Goal: Obtain resource: Download file/media

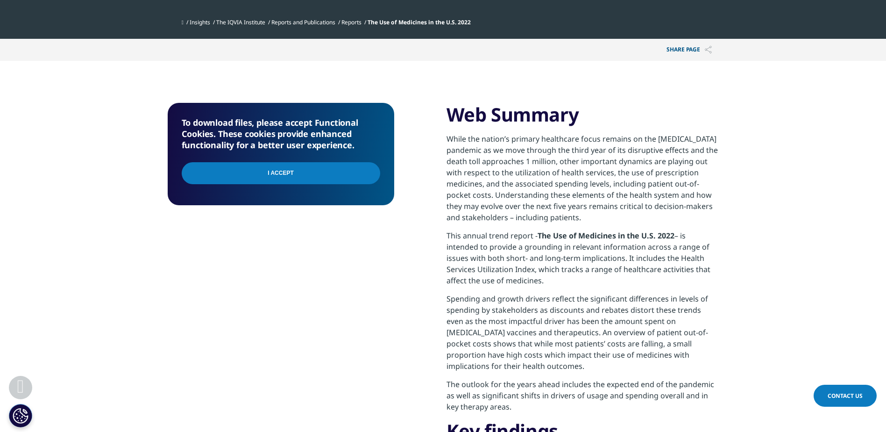
scroll to position [208, 0]
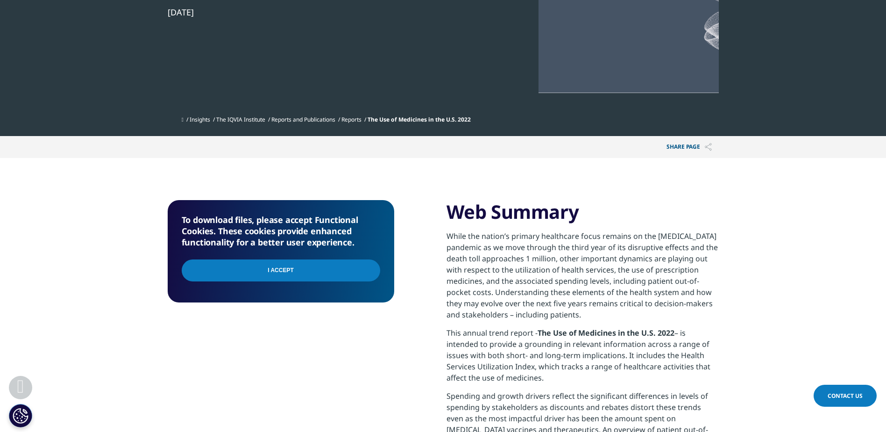
click at [309, 276] on input "I Accept" at bounding box center [281, 270] width 199 height 22
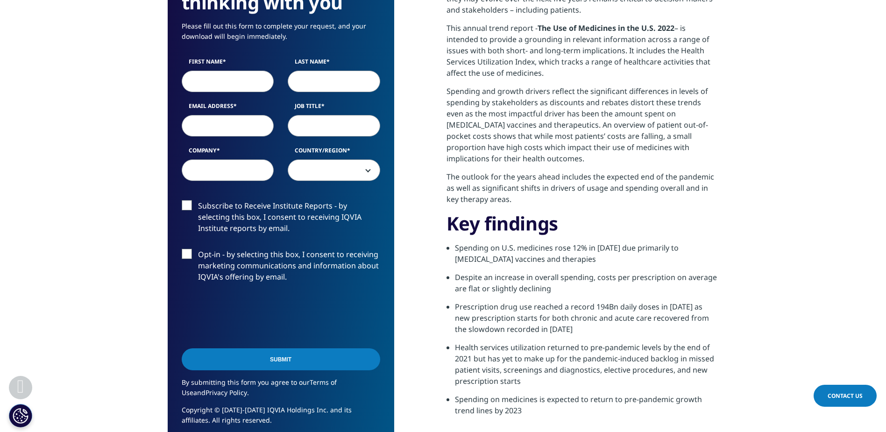
scroll to position [535, 0]
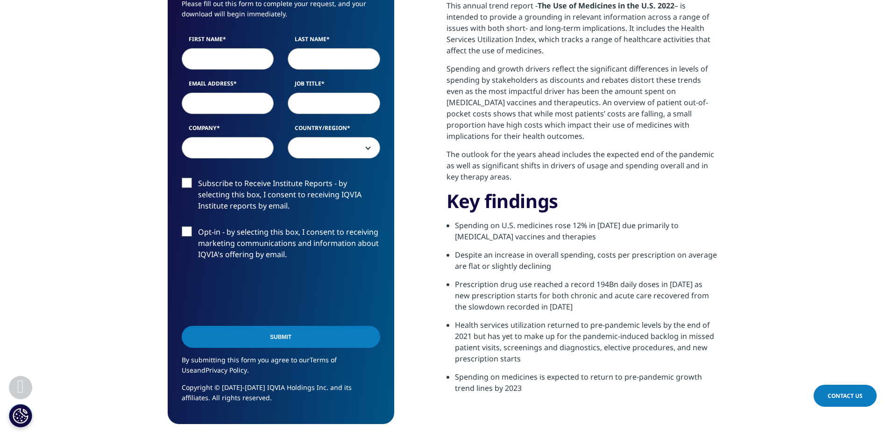
click at [227, 62] on input "First Name" at bounding box center [228, 58] width 92 height 21
type input "Heidi"
type input "Benner"
type input "heidi.e.benner@verizon.net"
select select "[GEOGRAPHIC_DATA]"
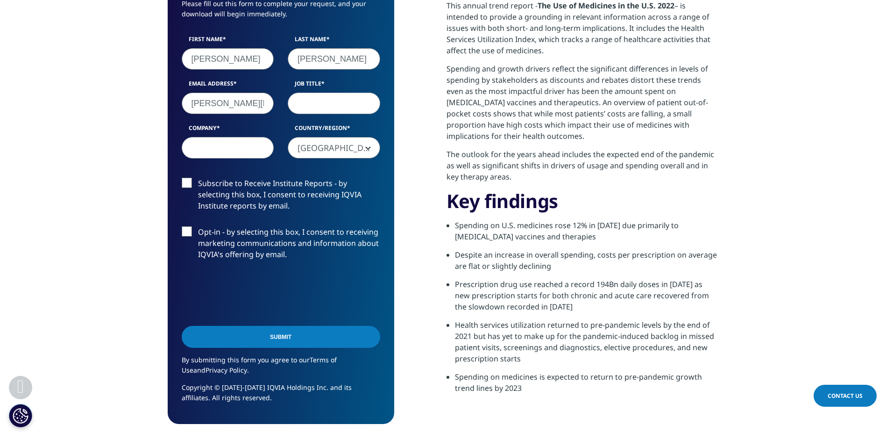
click at [323, 104] on input "Job Title" at bounding box center [334, 102] width 92 height 21
type input "EA"
click at [240, 146] on input "Company" at bounding box center [228, 147] width 92 height 21
type input "UPMC"
click at [238, 339] on input "Submit" at bounding box center [281, 337] width 199 height 22
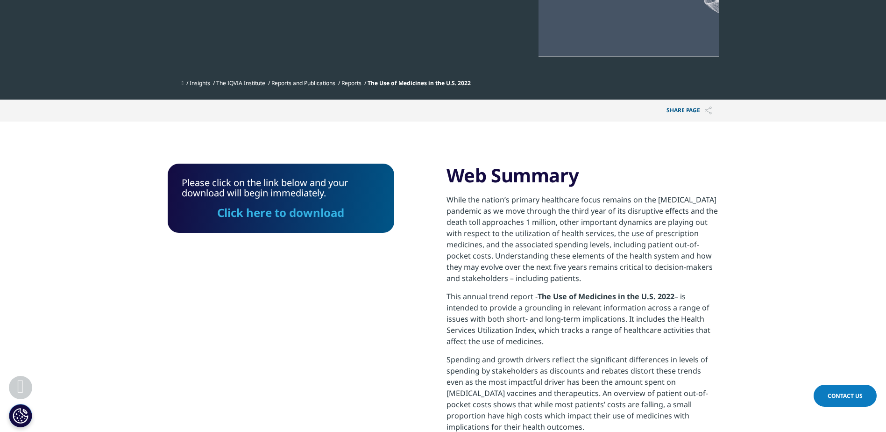
scroll to position [223, 0]
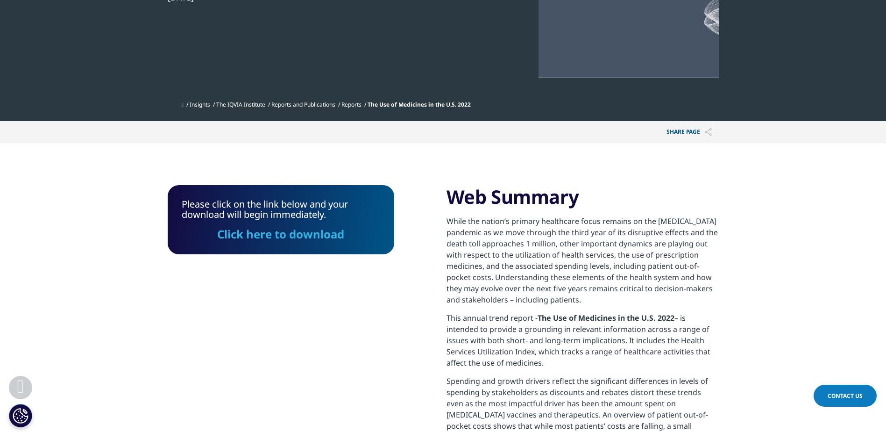
click at [267, 231] on link "Click here to download" at bounding box center [280, 233] width 127 height 15
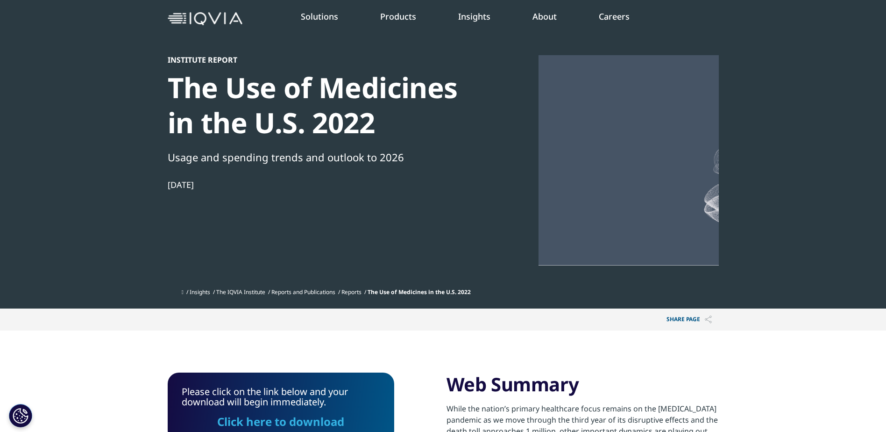
scroll to position [0, 0]
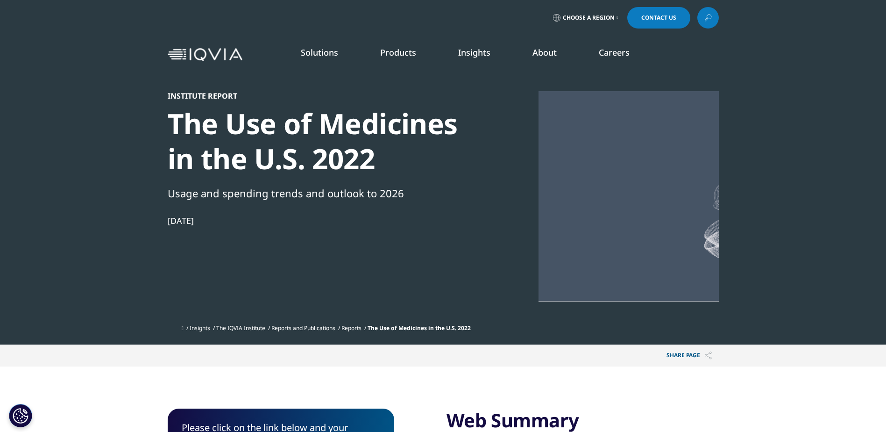
click at [219, 55] on img at bounding box center [205, 55] width 75 height 14
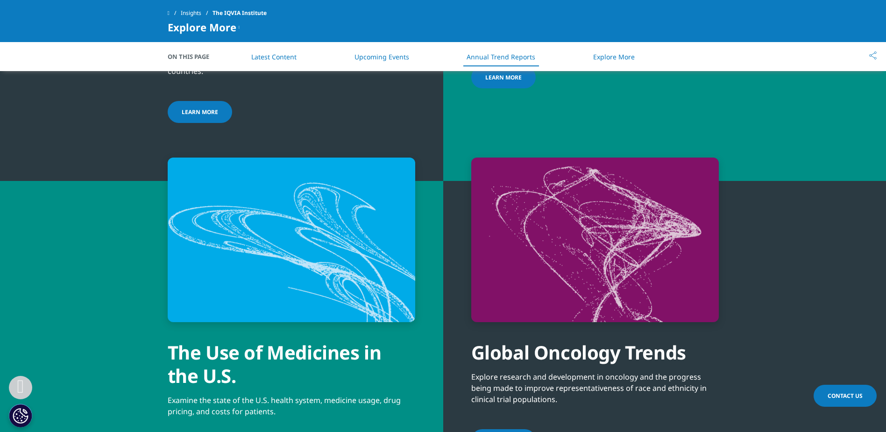
scroll to position [3643, 0]
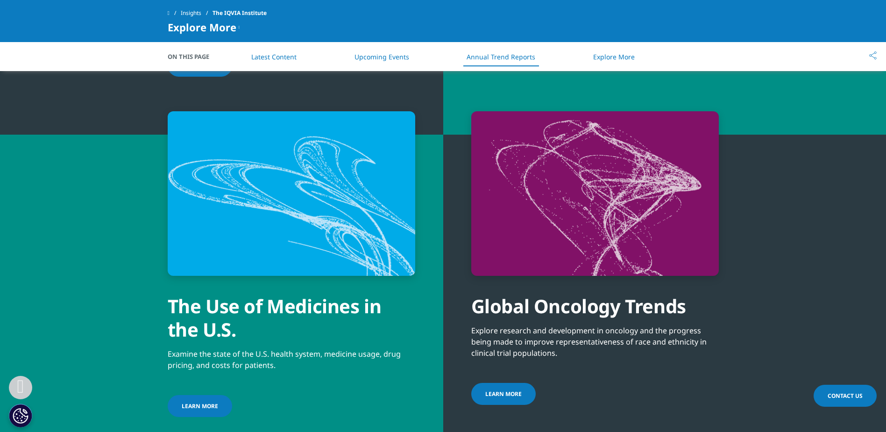
click at [235, 276] on div "The Use of Medicines in the U.S." at bounding box center [292, 308] width 248 height 65
click at [185, 402] on span "LEARN MORE" at bounding box center [200, 406] width 36 height 8
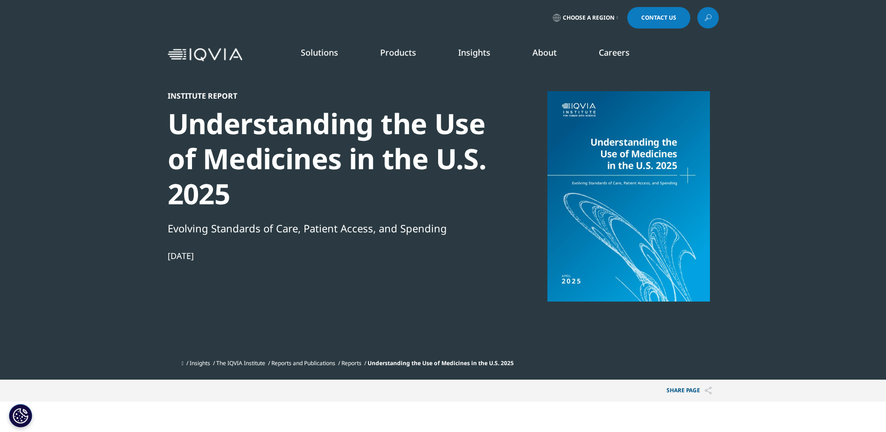
click at [617, 19] on icon at bounding box center [617, 18] width 1 height 4
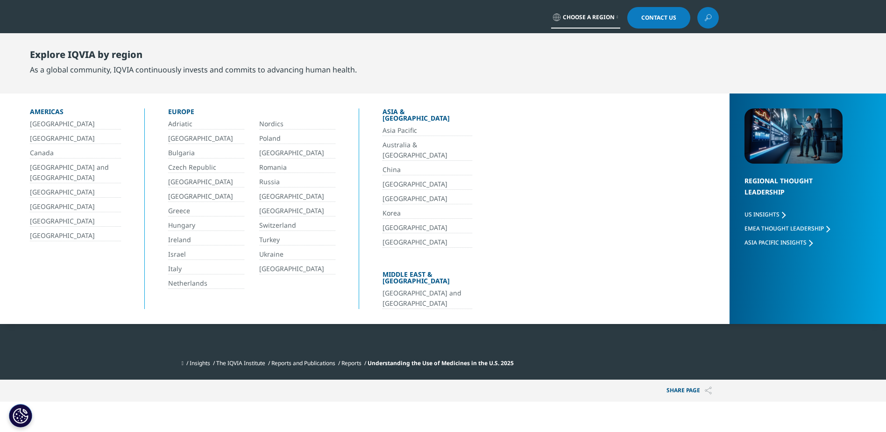
click at [52, 233] on link "[GEOGRAPHIC_DATA]" at bounding box center [75, 235] width 91 height 11
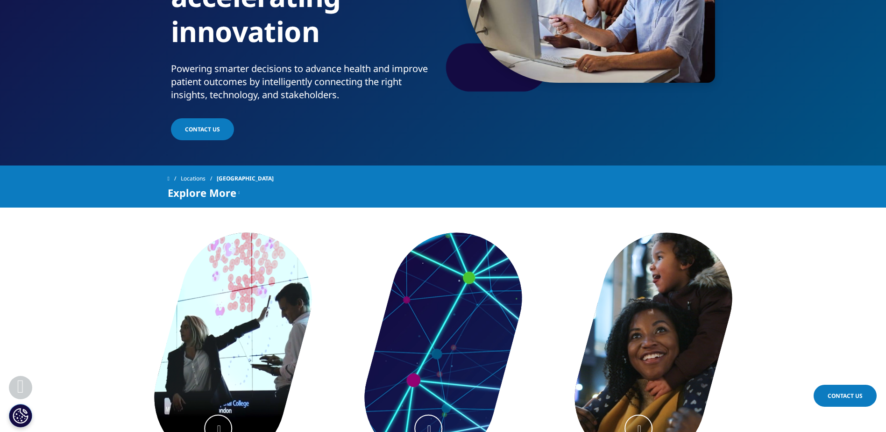
scroll to position [219, 0]
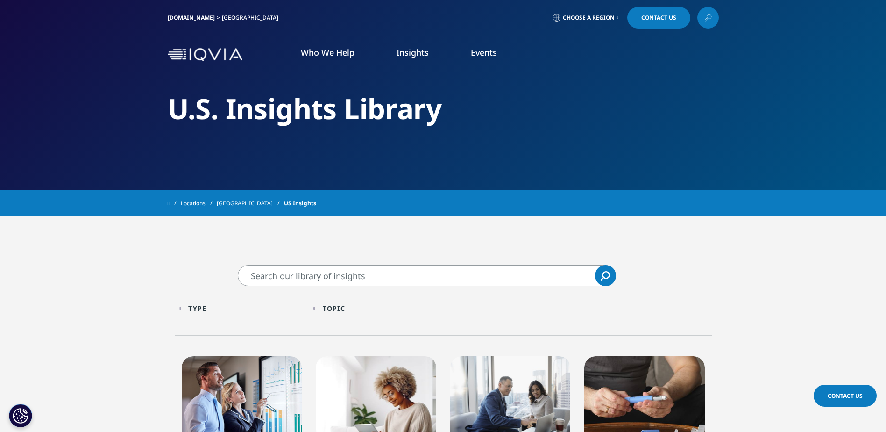
click at [397, 269] on input "Search" at bounding box center [427, 275] width 378 height 21
type input "the use of medicine"
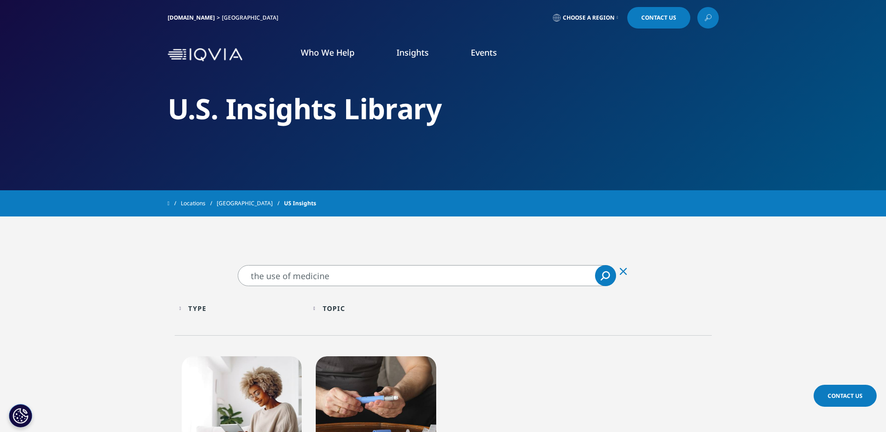
click at [417, 50] on link "Insights" at bounding box center [413, 52] width 32 height 11
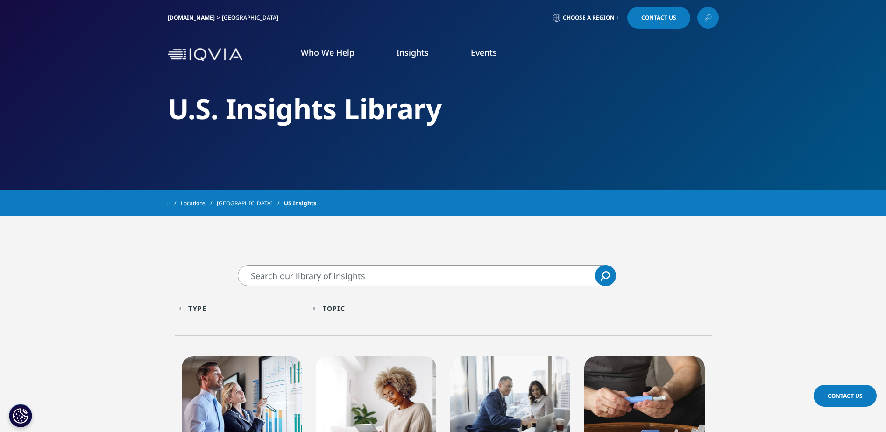
click at [410, 52] on link "Insights" at bounding box center [413, 52] width 32 height 11
click at [412, 55] on link "Insights" at bounding box center [413, 52] width 32 height 11
click at [179, 14] on link "IQVIA.COM" at bounding box center [191, 18] width 47 height 8
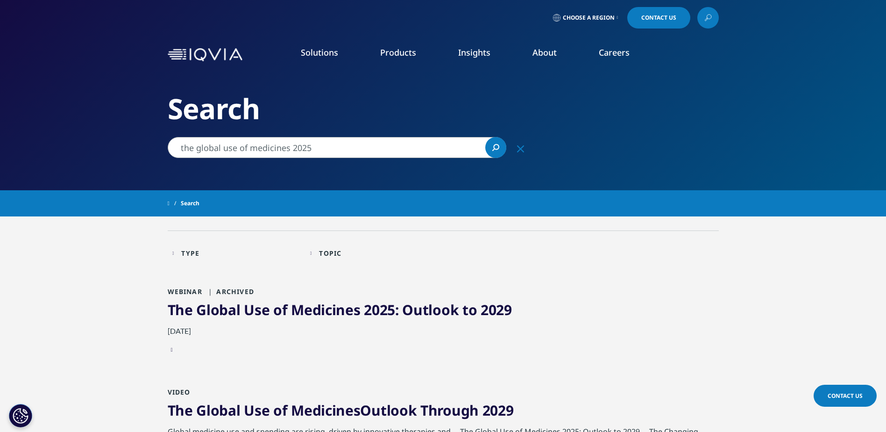
click at [196, 147] on input "the global use of medicines 2025" at bounding box center [337, 147] width 339 height 21
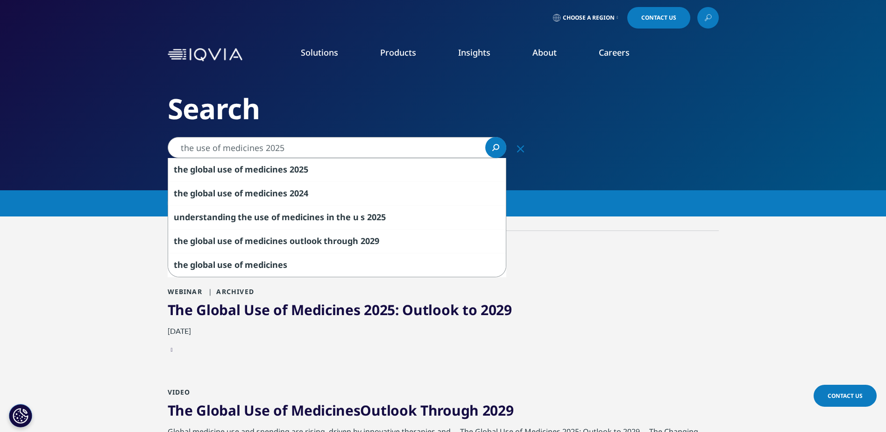
click at [316, 151] on input "the use of medicines 2025" at bounding box center [337, 147] width 339 height 21
click at [494, 149] on icon "Search" at bounding box center [493, 150] width 2 height 2
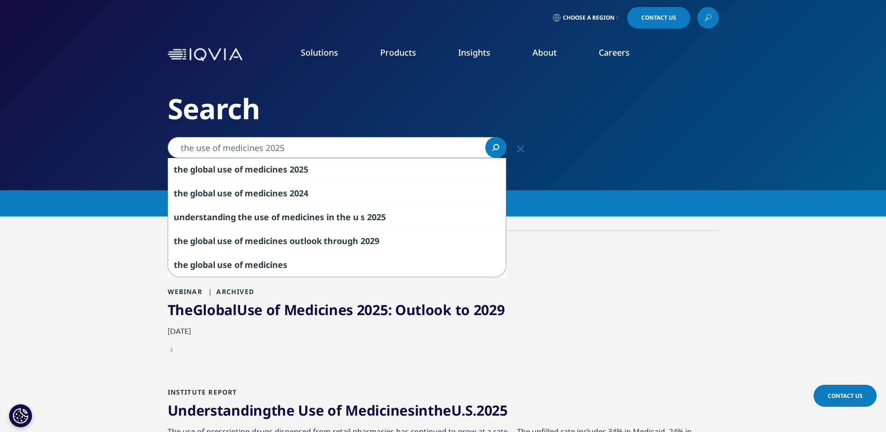
drag, startPoint x: 264, startPoint y: 149, endPoint x: 317, endPoint y: 149, distance: 52.8
click at [317, 149] on input "the use of medicines 2025" at bounding box center [337, 147] width 339 height 21
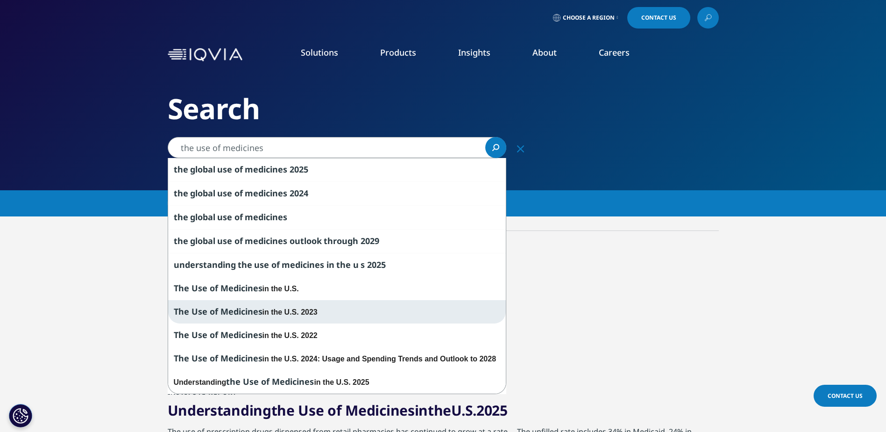
click at [299, 306] on div "The Use of Medicines in the U.S. 2023" at bounding box center [337, 311] width 338 height 23
type input "The Use of Medicines in the U.S. 2023"
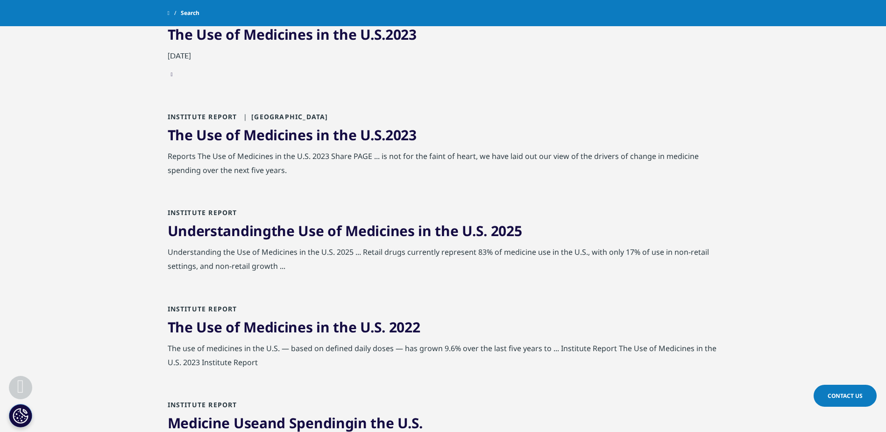
scroll to position [201, 0]
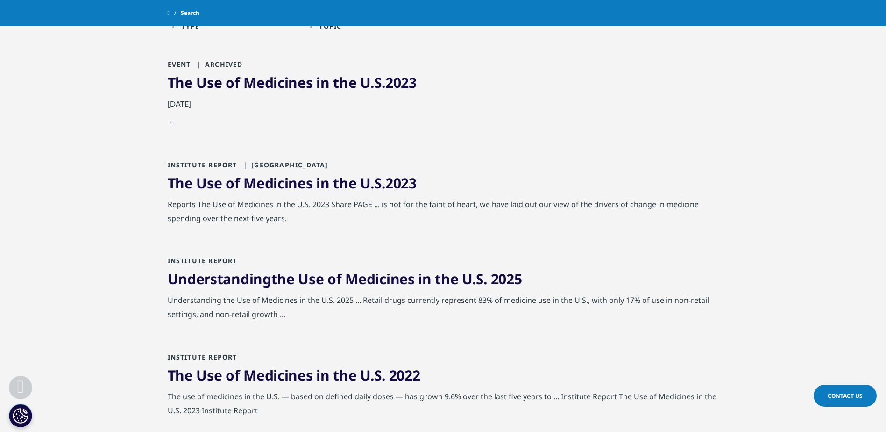
click at [355, 280] on span "Medicines" at bounding box center [379, 278] width 69 height 19
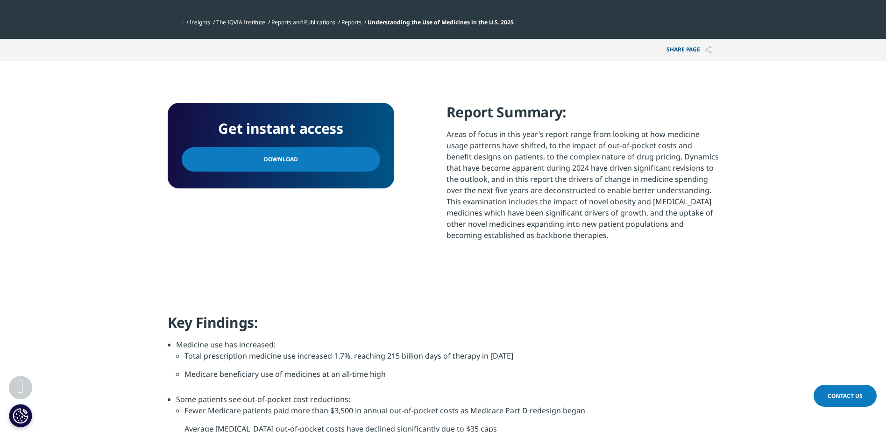
scroll to position [349, 0]
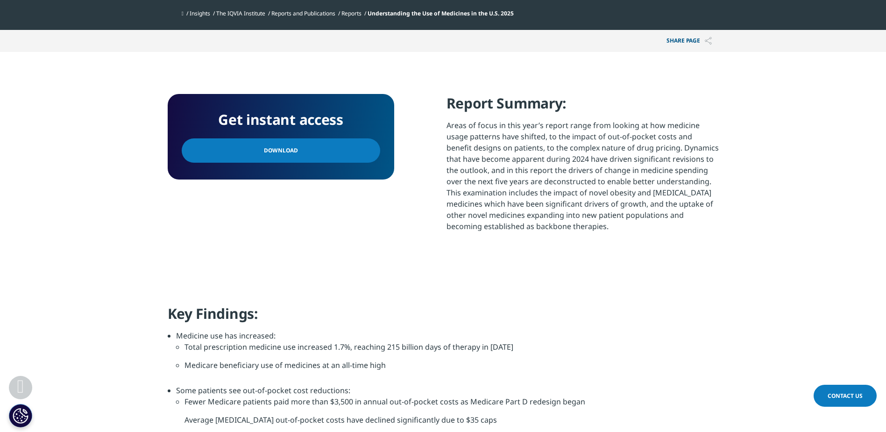
click at [265, 149] on span "Download" at bounding box center [281, 150] width 34 height 10
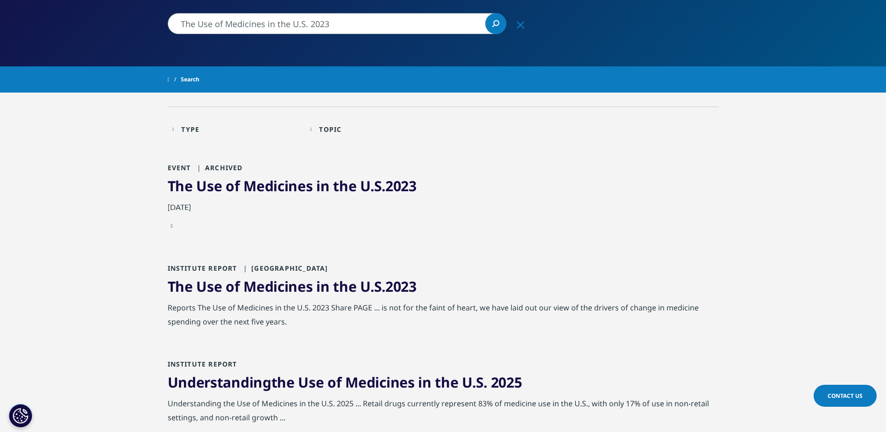
scroll to position [107, 0]
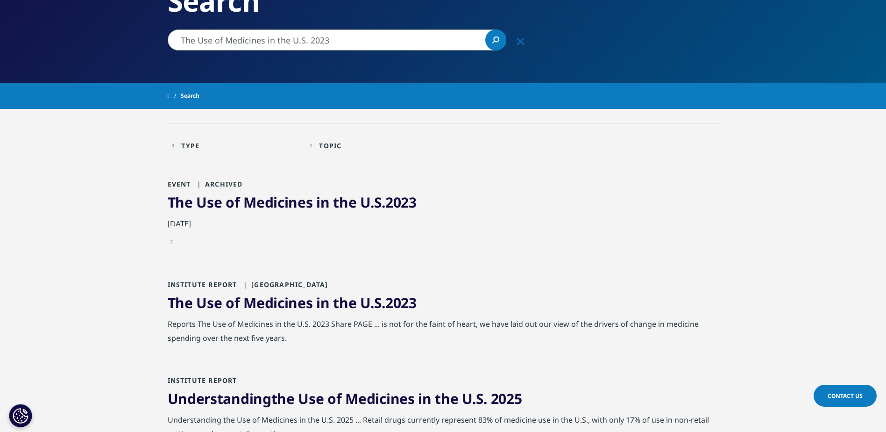
click at [395, 305] on span "2023" at bounding box center [400, 302] width 31 height 19
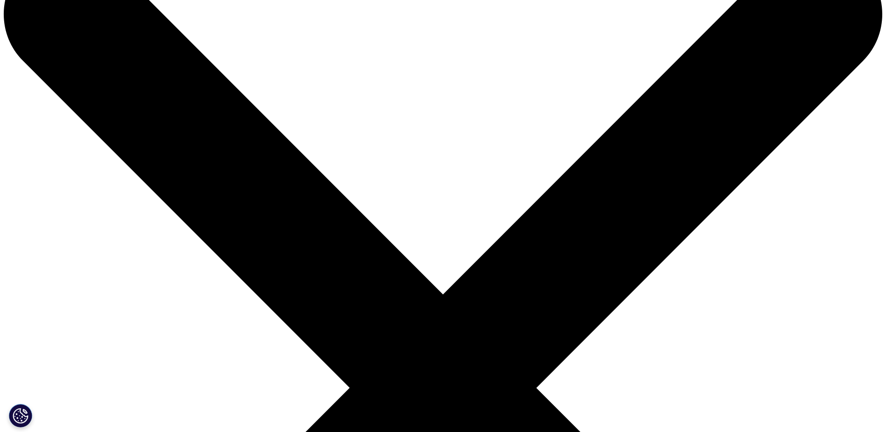
scroll to position [93, 0]
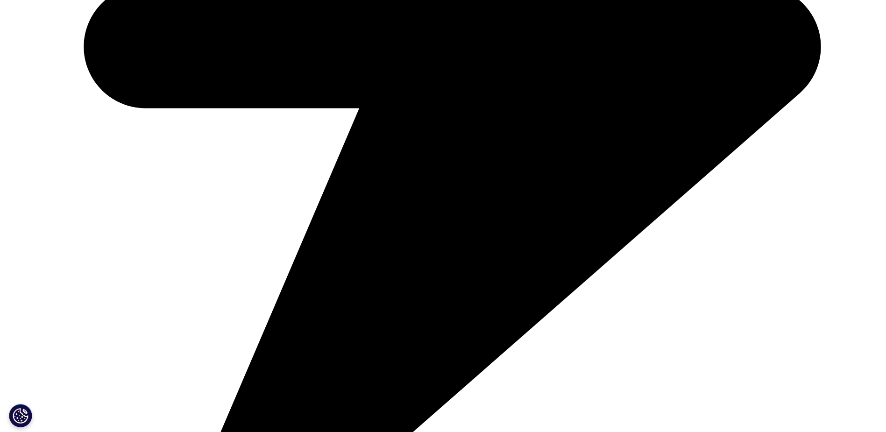
scroll to position [668, 0]
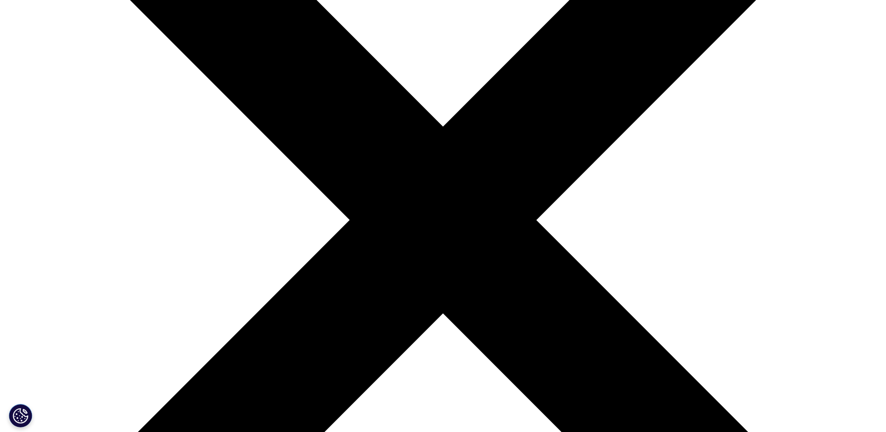
scroll to position [234, 0]
